Goal: Task Accomplishment & Management: Use online tool/utility

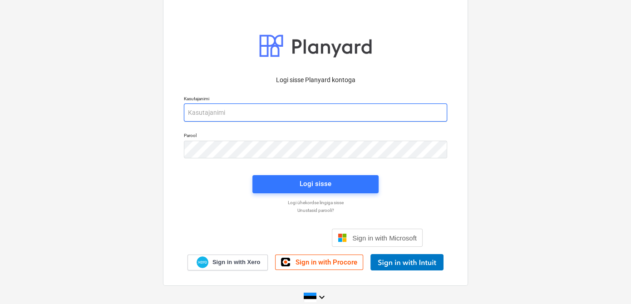
click at [264, 114] on input "email" at bounding box center [315, 112] width 263 height 18
type input "[EMAIL_ADDRESS][DOMAIN_NAME]"
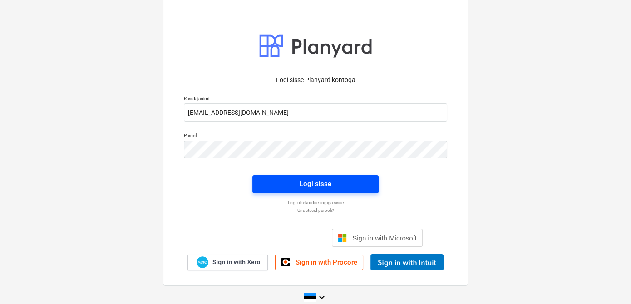
click at [288, 184] on span "Logi sisse" at bounding box center [315, 184] width 104 height 12
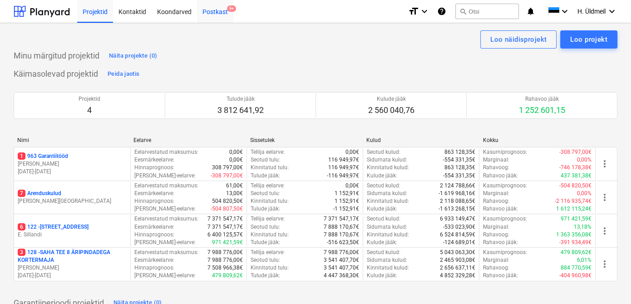
click at [213, 9] on div "Postkast 9+" at bounding box center [215, 11] width 36 height 23
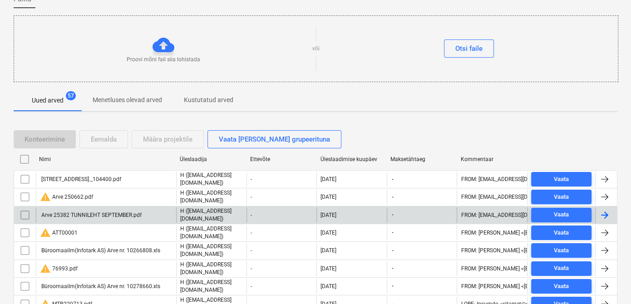
scroll to position [82, 0]
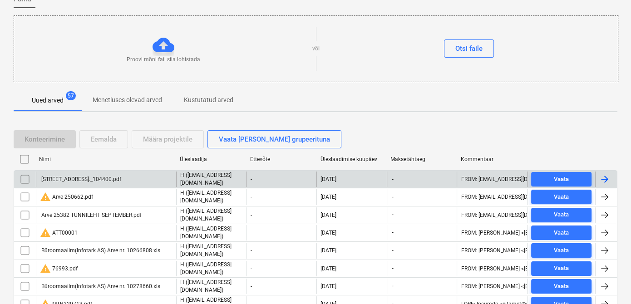
click at [24, 178] on input "checkbox" at bounding box center [25, 179] width 15 height 15
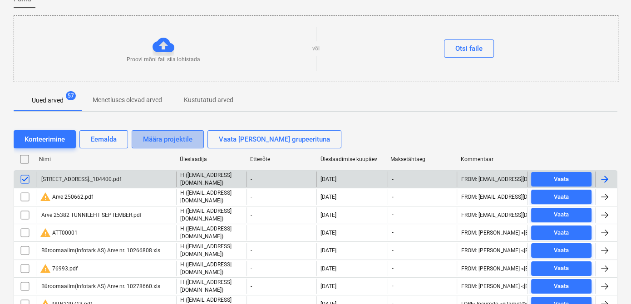
click at [179, 141] on div "Määra projektile" at bounding box center [167, 139] width 49 height 12
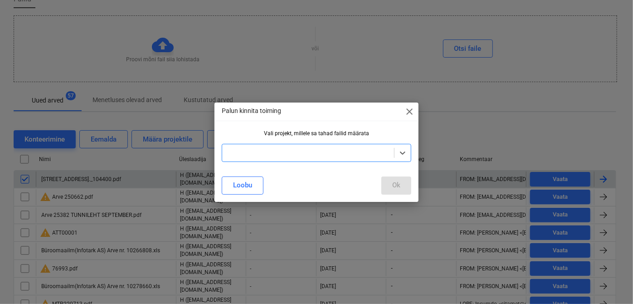
click at [254, 156] on div at bounding box center [308, 152] width 163 height 9
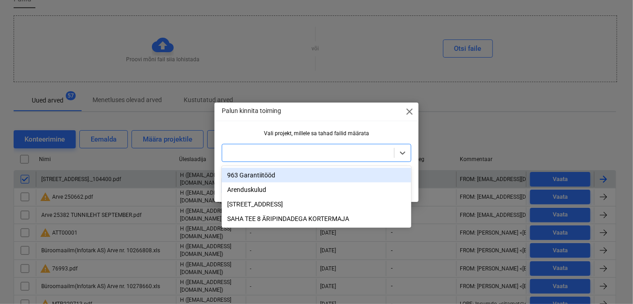
click at [255, 176] on div "963 Garantiitööd" at bounding box center [317, 175] width 190 height 15
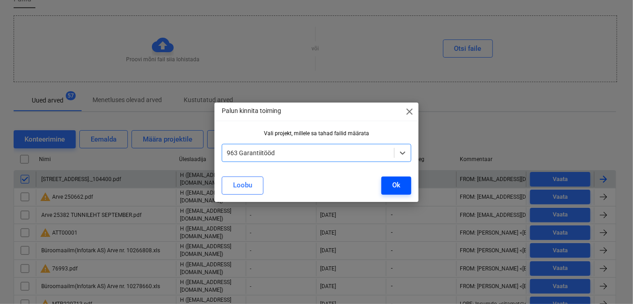
click at [398, 181] on div "Ok" at bounding box center [396, 185] width 8 height 12
